Goal: Find specific page/section: Find specific page/section

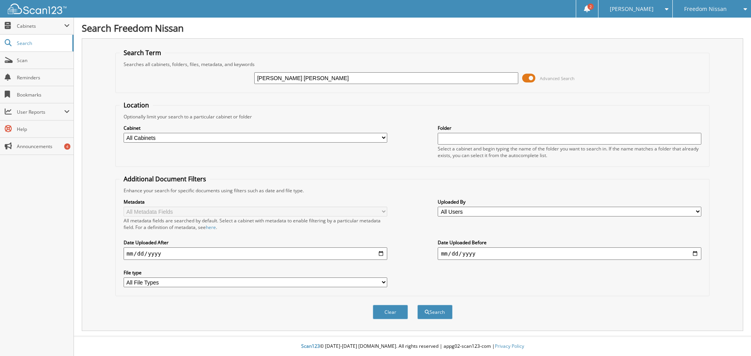
type input "[PERSON_NAME] [PERSON_NAME]"
click at [417, 305] on button "Search" at bounding box center [434, 312] width 35 height 14
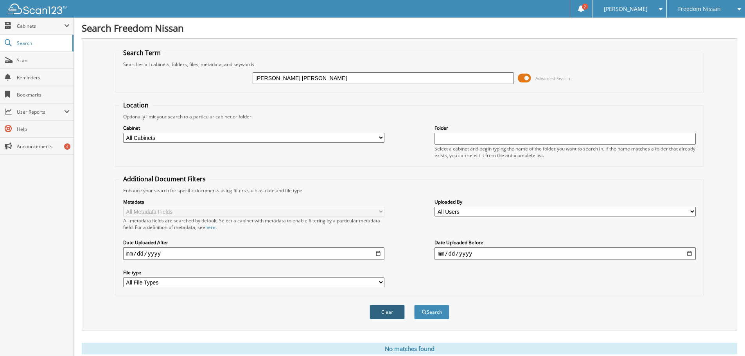
click at [389, 314] on button "Clear" at bounding box center [387, 312] width 35 height 14
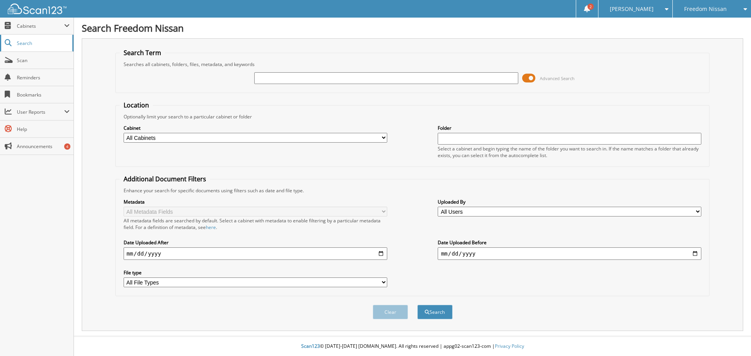
click at [37, 43] on span "Search" at bounding box center [43, 43] width 52 height 7
click at [34, 25] on span "Cabinets" at bounding box center [40, 26] width 47 height 7
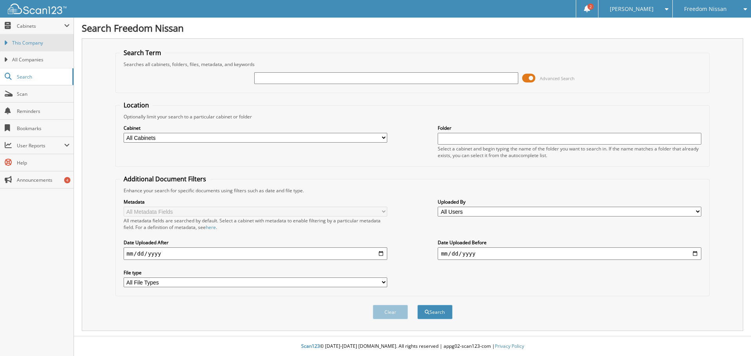
click at [38, 44] on span "This Company" at bounding box center [40, 42] width 57 height 7
